Goal: Check status: Check status

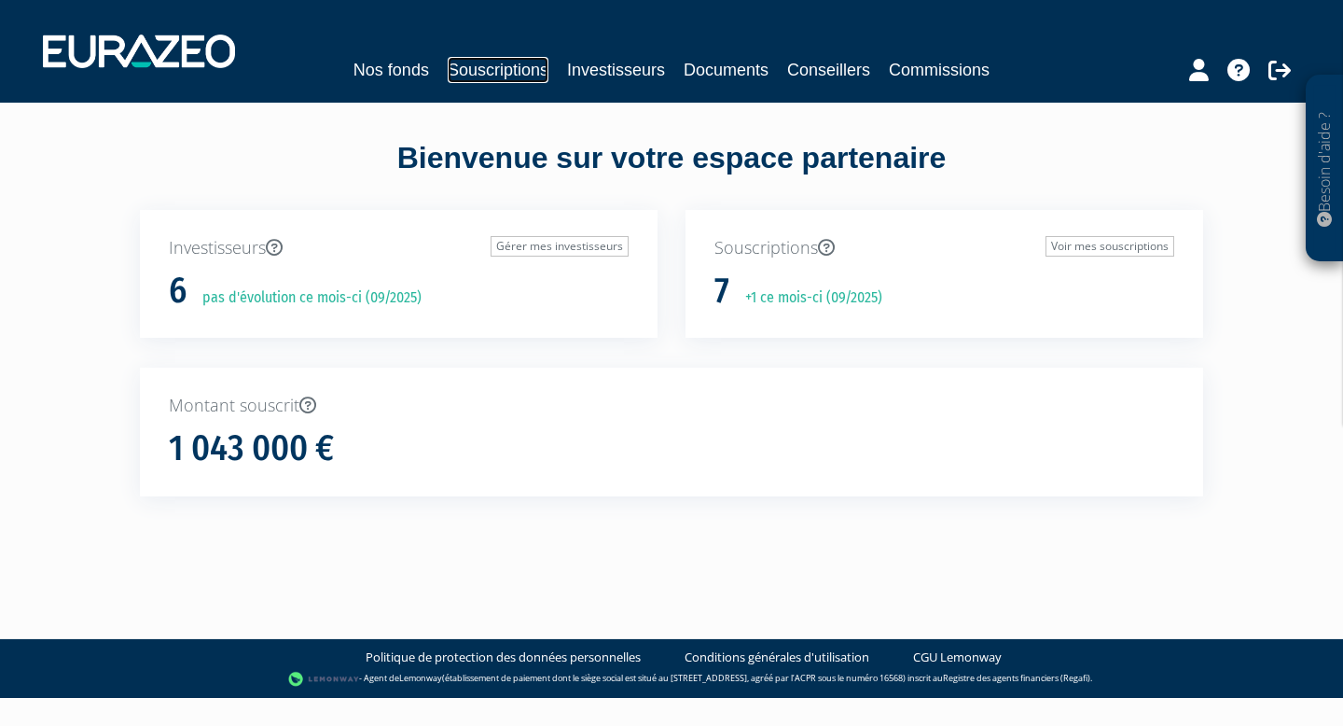
click at [512, 65] on link "Souscriptions" at bounding box center [498, 70] width 101 height 26
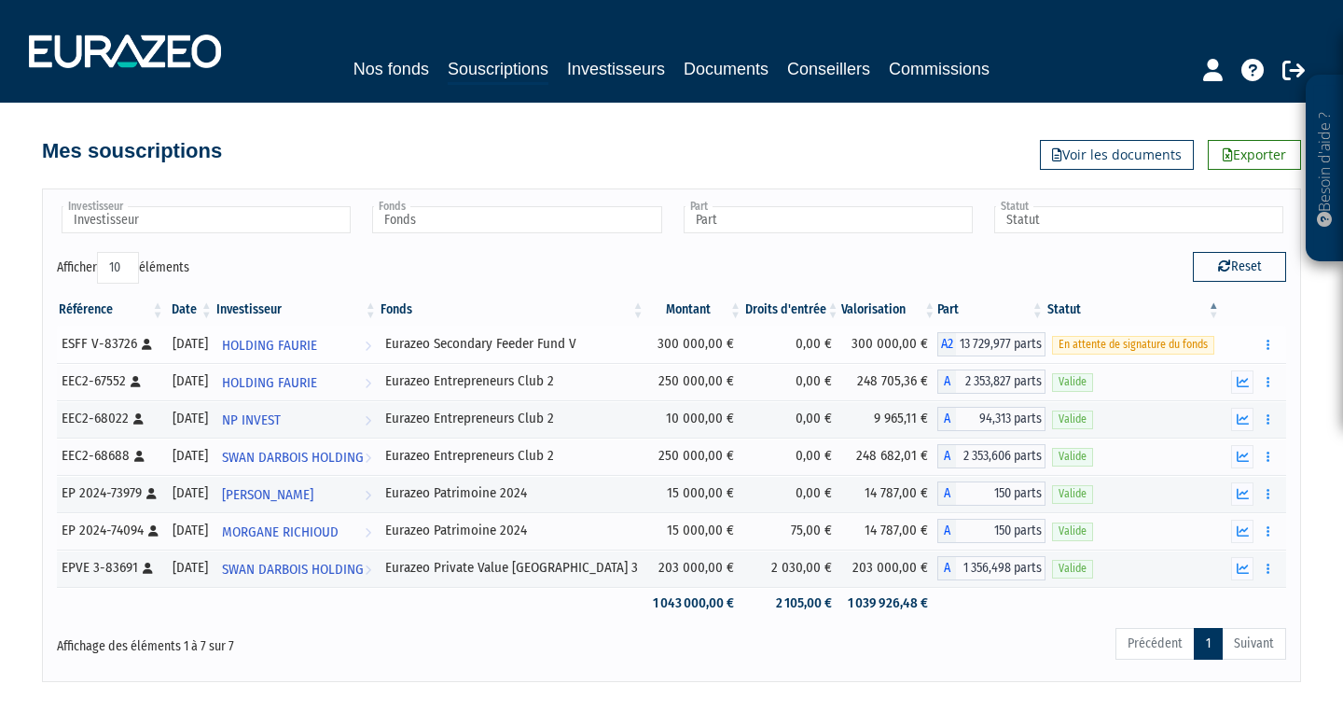
click at [1147, 344] on span "En attente de signature du fonds" at bounding box center [1133, 345] width 162 height 18
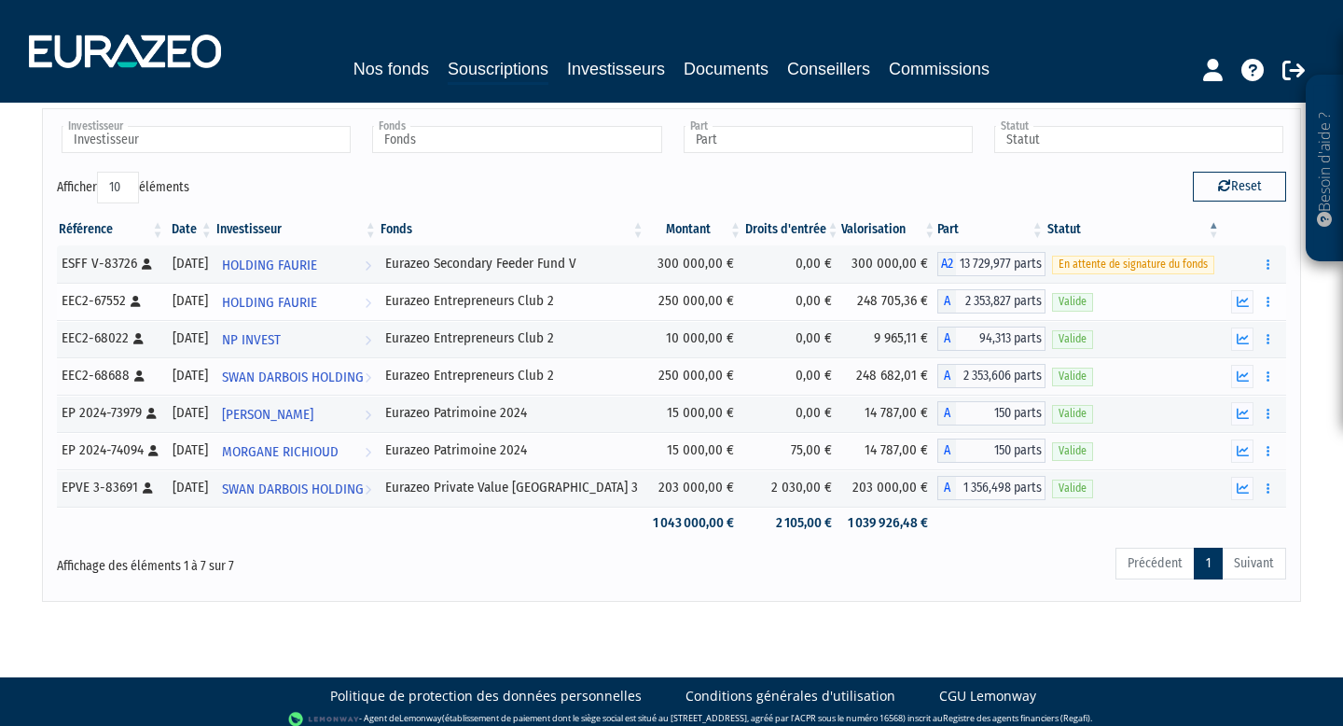
scroll to position [81, 0]
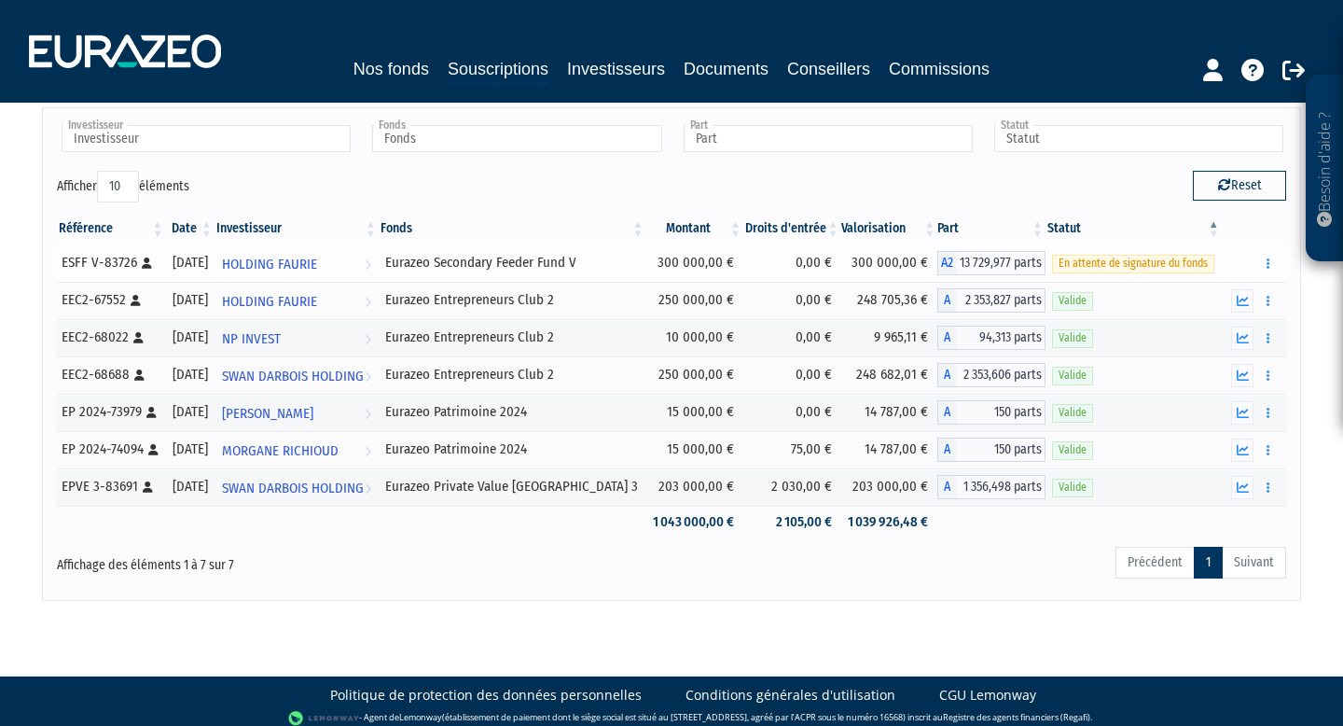
drag, startPoint x: 431, startPoint y: 262, endPoint x: 601, endPoint y: 273, distance: 170.1
click at [601, 273] on td "Eurazeo Secondary Feeder Fund V" at bounding box center [513, 262] width 268 height 37
copy div "Eurazeo Secondary Feeder Fund V"
